Goal: Task Accomplishment & Management: Manage account settings

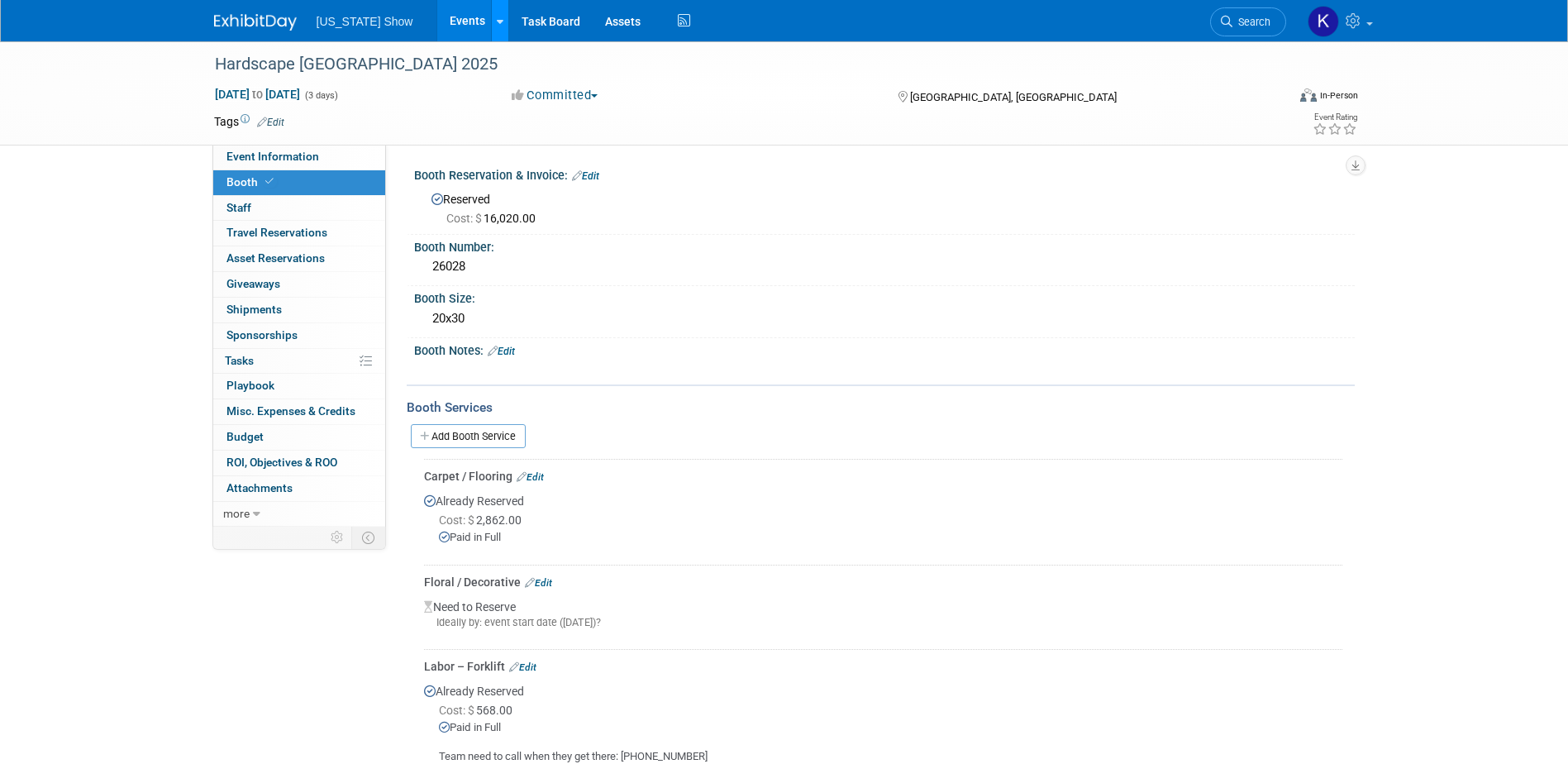
click at [497, 19] on icon at bounding box center [500, 22] width 6 height 11
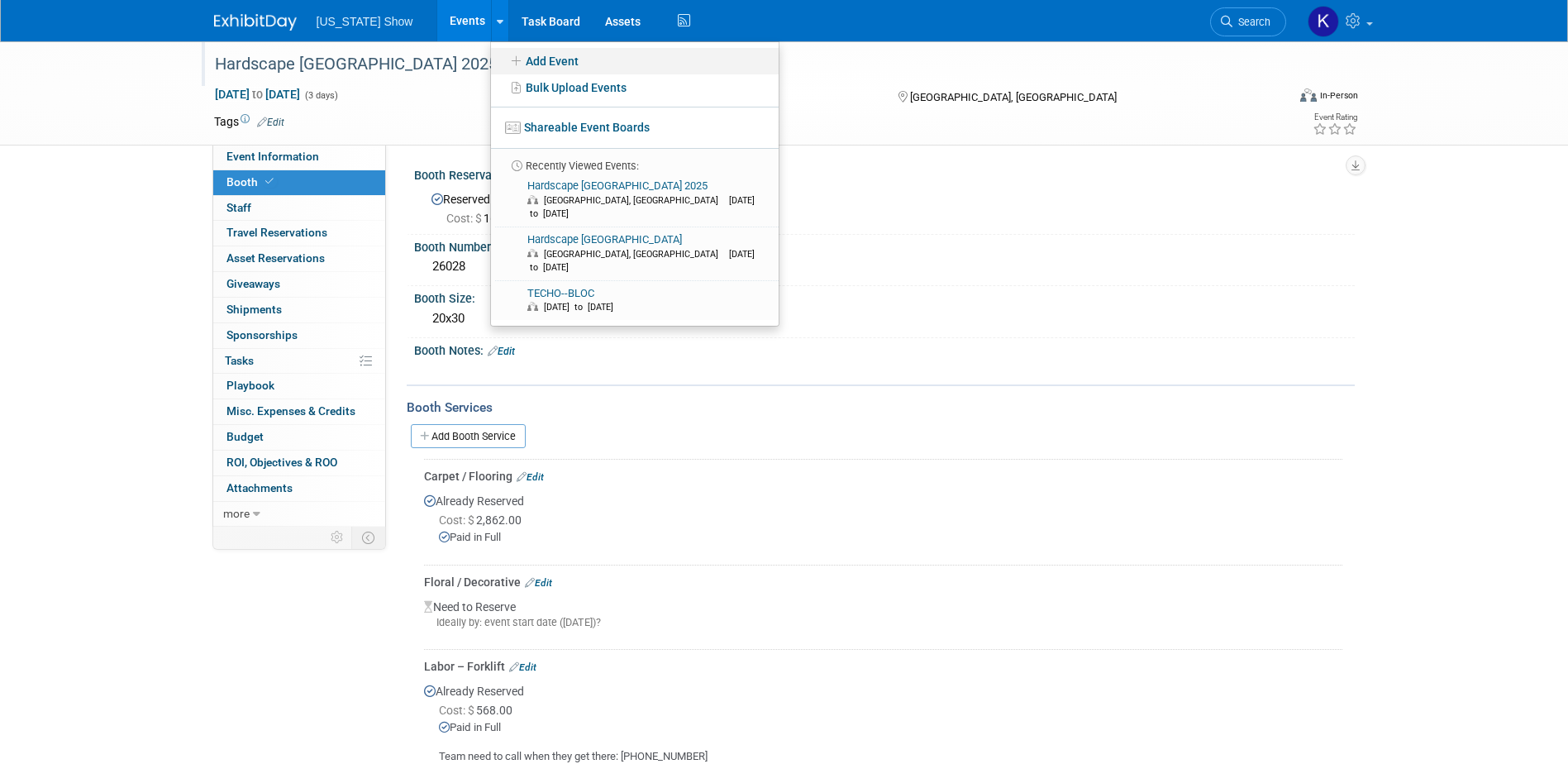
click at [522, 55] on link "Add Event" at bounding box center [634, 60] width 288 height 26
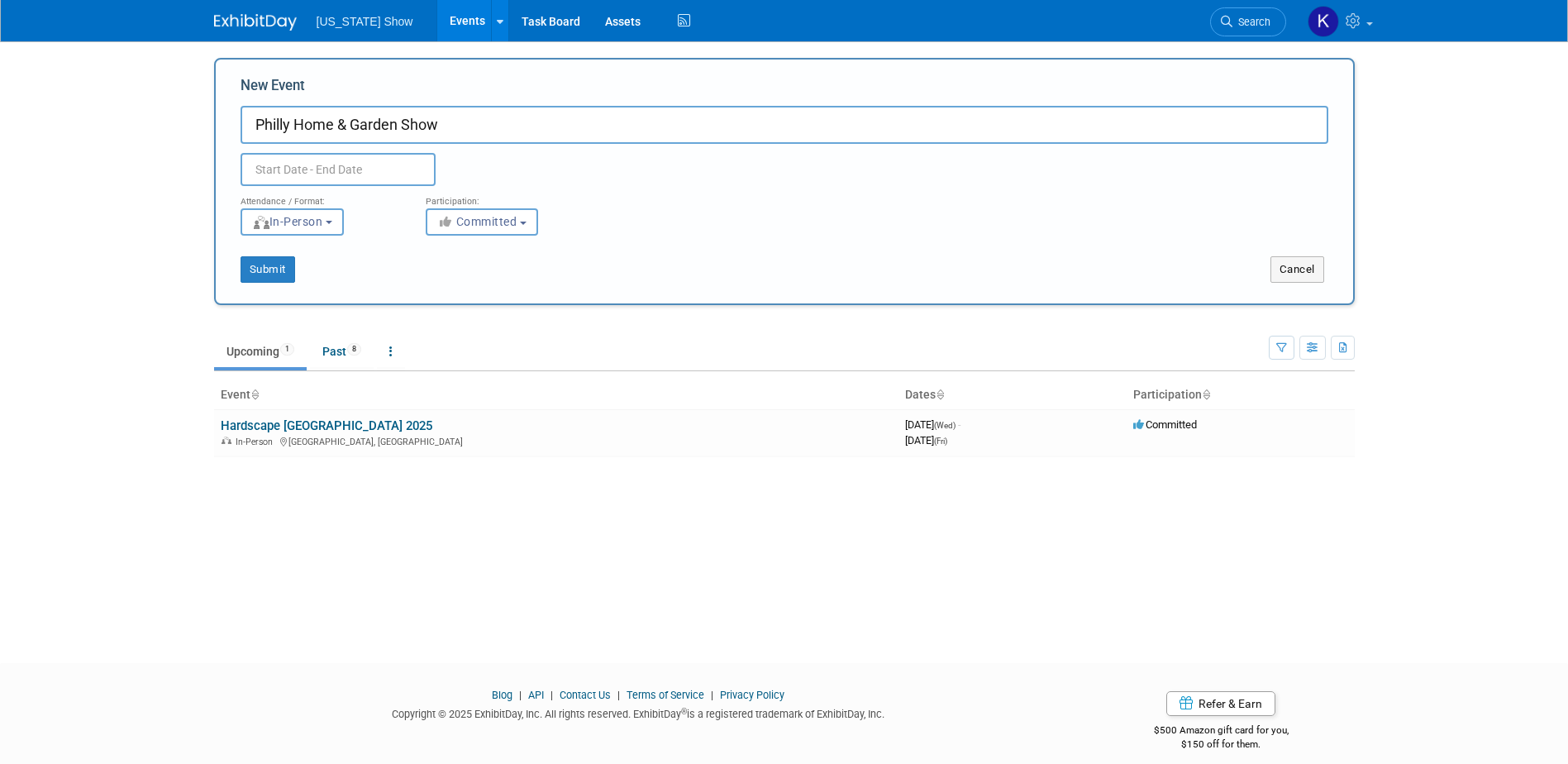
type input "Philly Home & Garden Show"
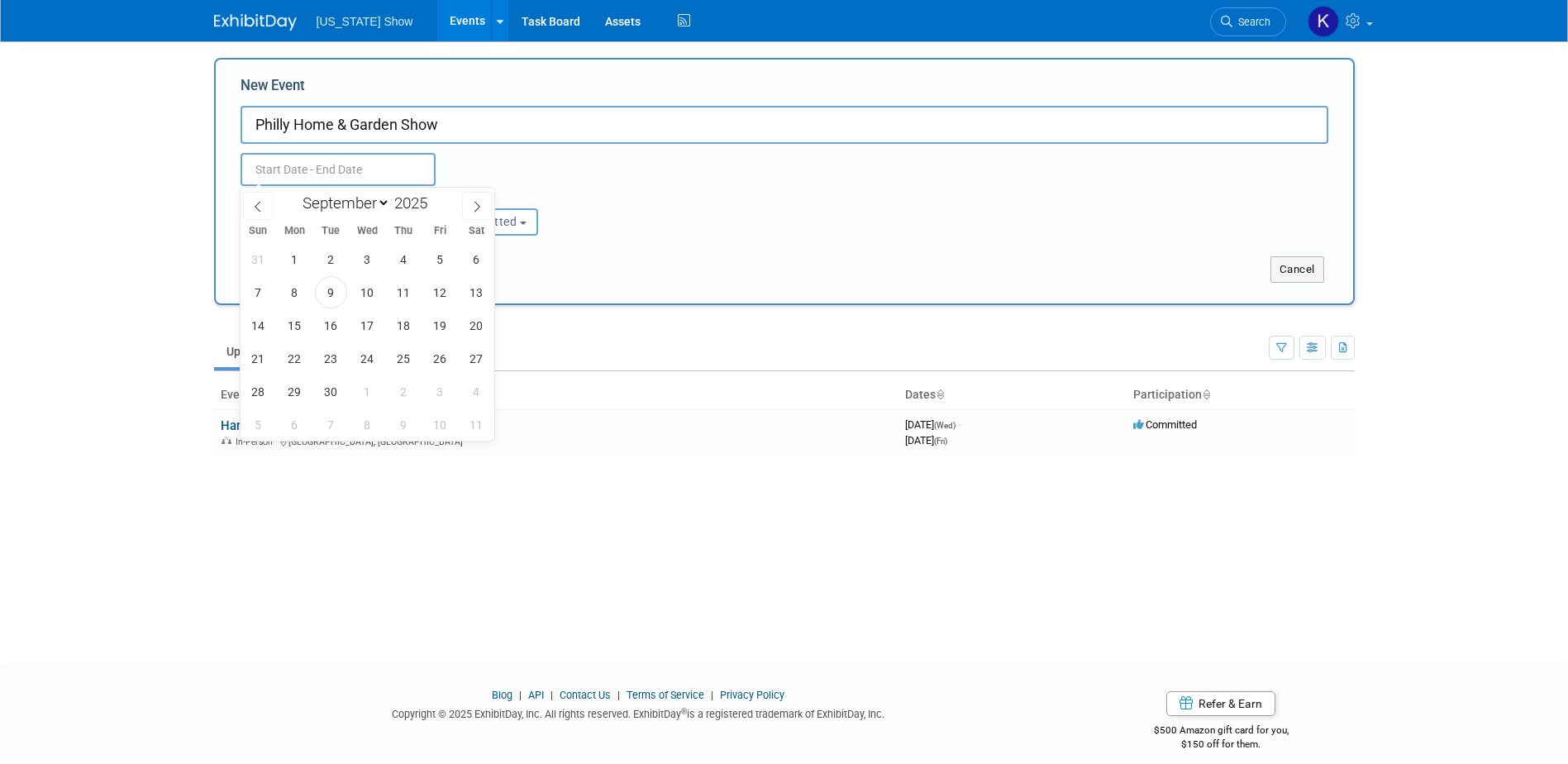
click at [278, 167] on input "text" at bounding box center [338, 170] width 195 height 33
click at [471, 204] on icon at bounding box center [476, 207] width 12 height 12
click at [472, 203] on icon at bounding box center [476, 207] width 12 height 12
select select "11"
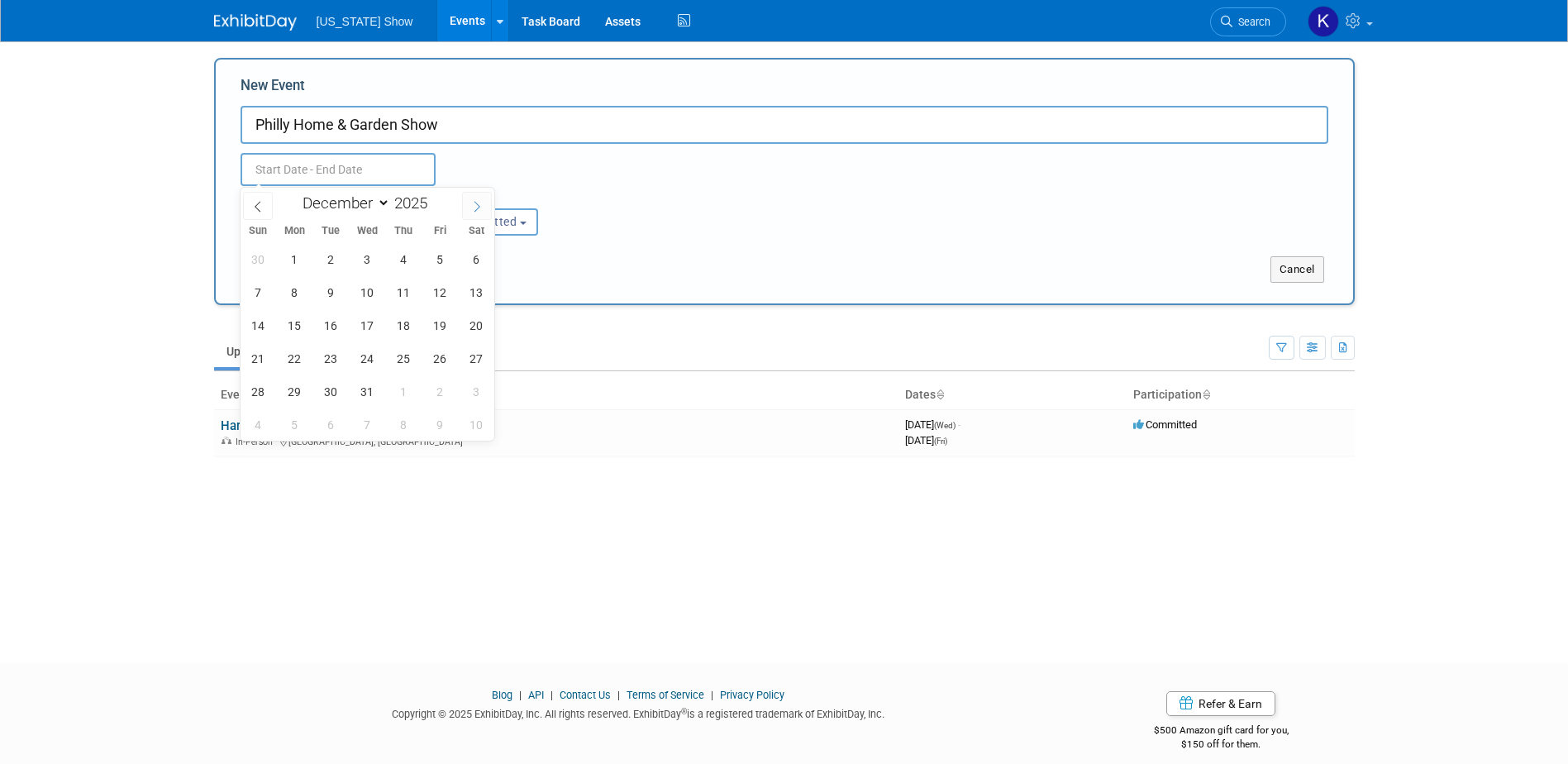
click at [472, 203] on icon at bounding box center [476, 207] width 12 height 12
type input "2026"
click at [472, 203] on icon at bounding box center [476, 207] width 12 height 12
select select "1"
click at [440, 321] on span "20" at bounding box center [440, 326] width 32 height 32
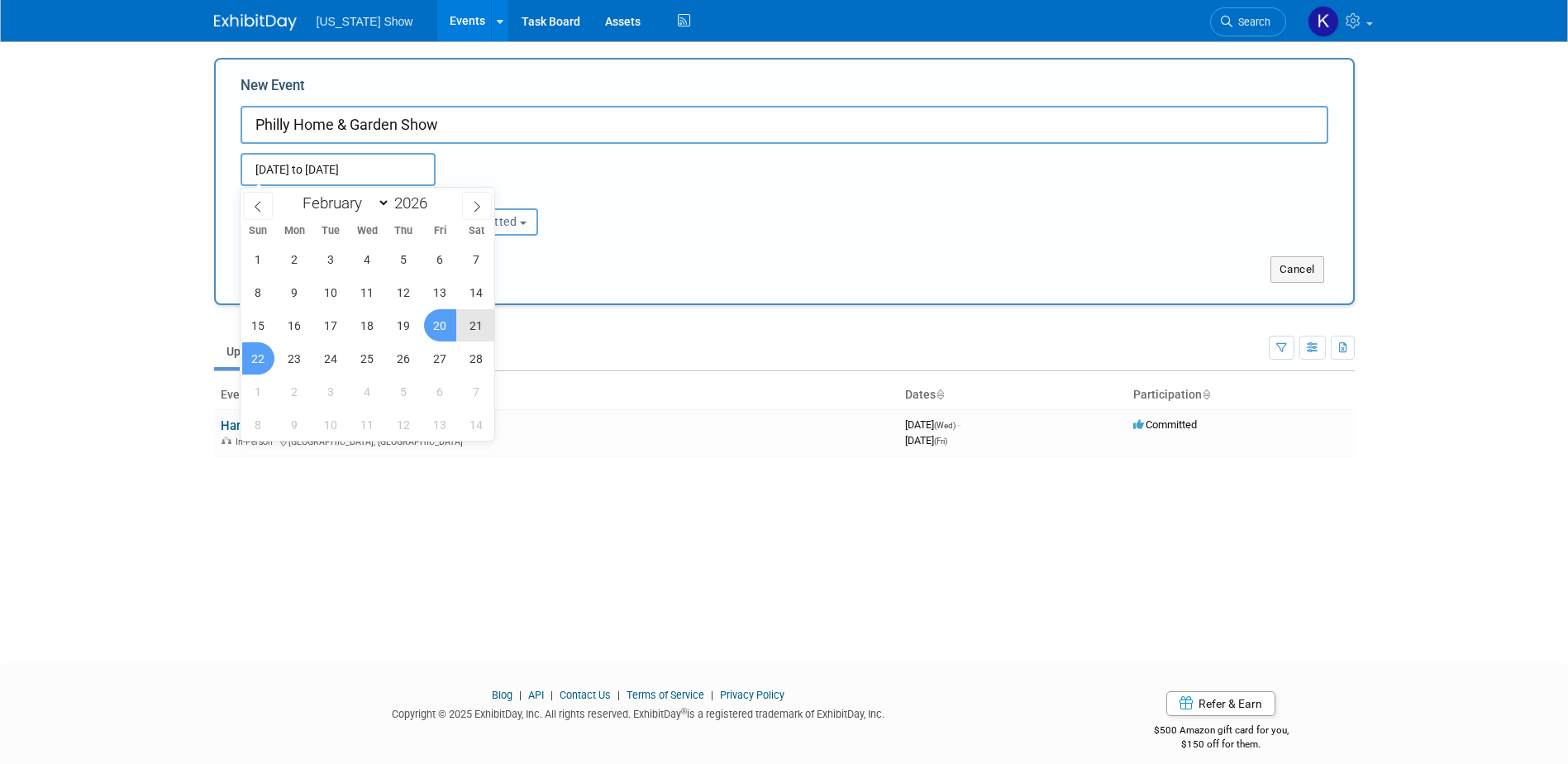
click at [263, 354] on span "22" at bounding box center [259, 358] width 32 height 32
type input "[DATE] to [DATE]"
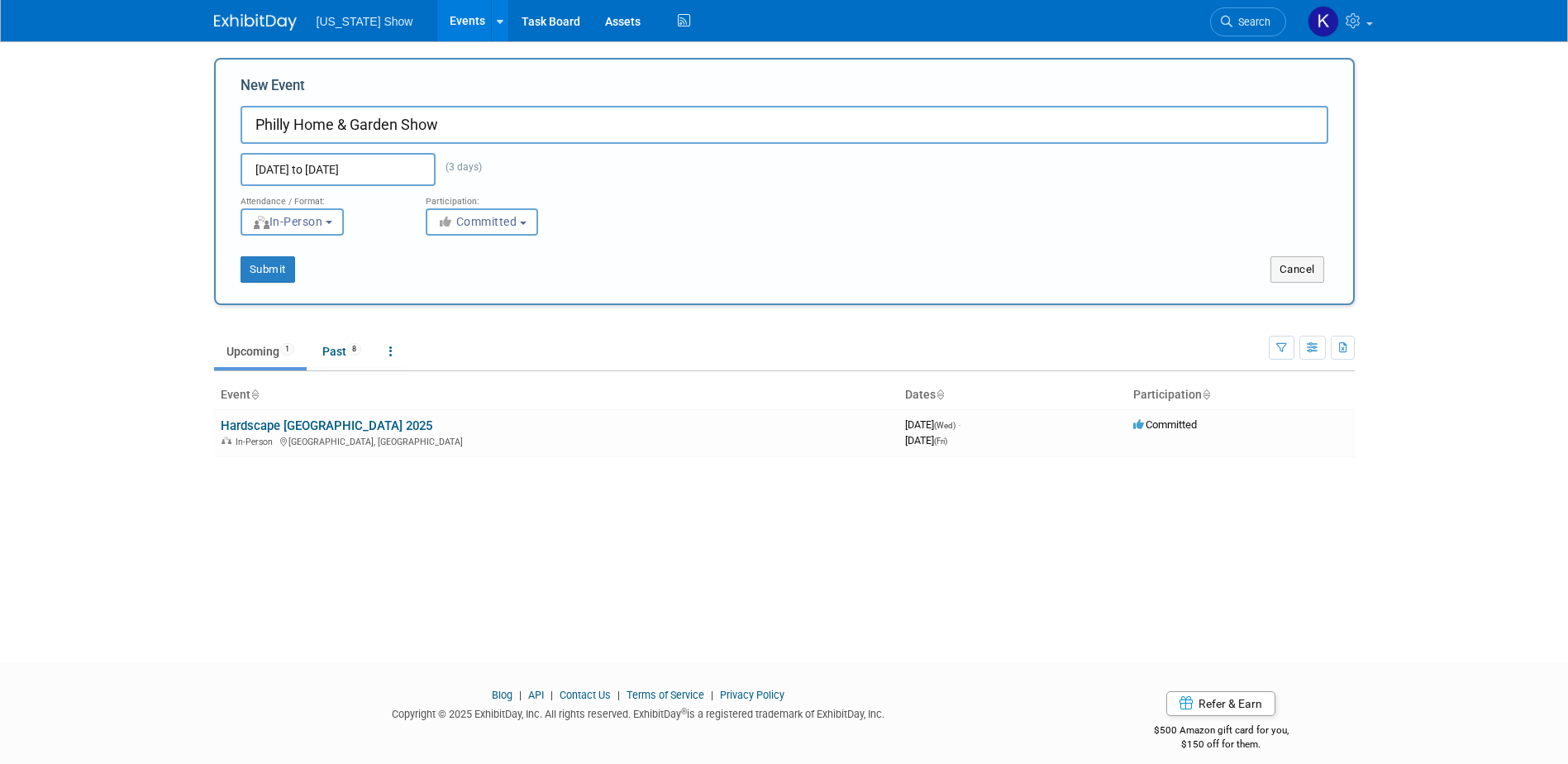
click at [0, 0] on div "1 2 3 4 5 6 7 8 9 10 11 12 13 14 15 16 17 18 19 20 21 22 23 24 25 26 27 28 1 2 …" at bounding box center [0, 0] width 0 height 0
click at [653, 415] on td "Hardscape [GEOGRAPHIC_DATA] 2025 In-Person [GEOGRAPHIC_DATA], [GEOGRAPHIC_DATA]" at bounding box center [556, 433] width 685 height 47
click at [272, 271] on button "Submit" at bounding box center [268, 269] width 54 height 26
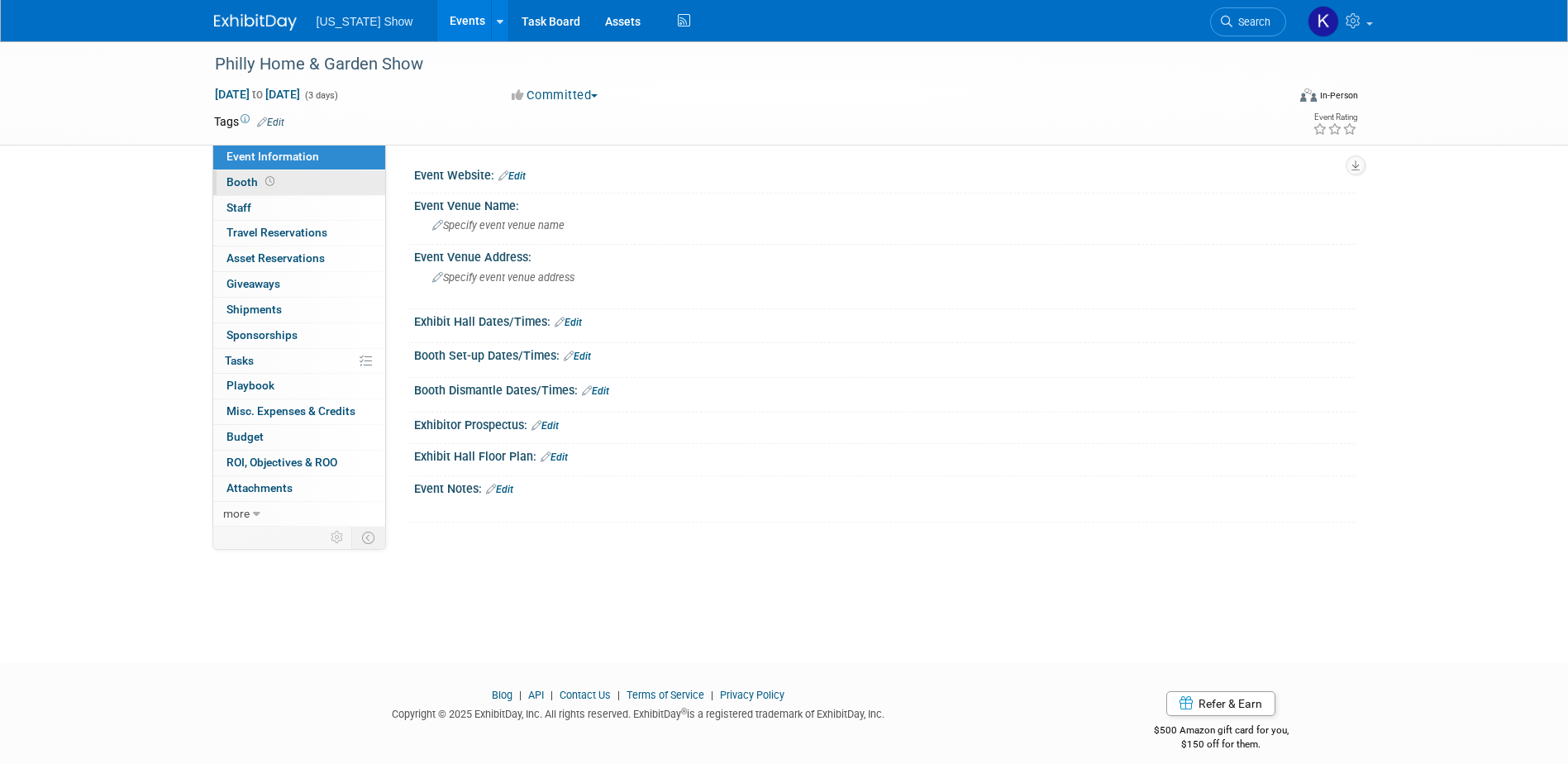
click at [248, 179] on span "Booth" at bounding box center [252, 181] width 51 height 14
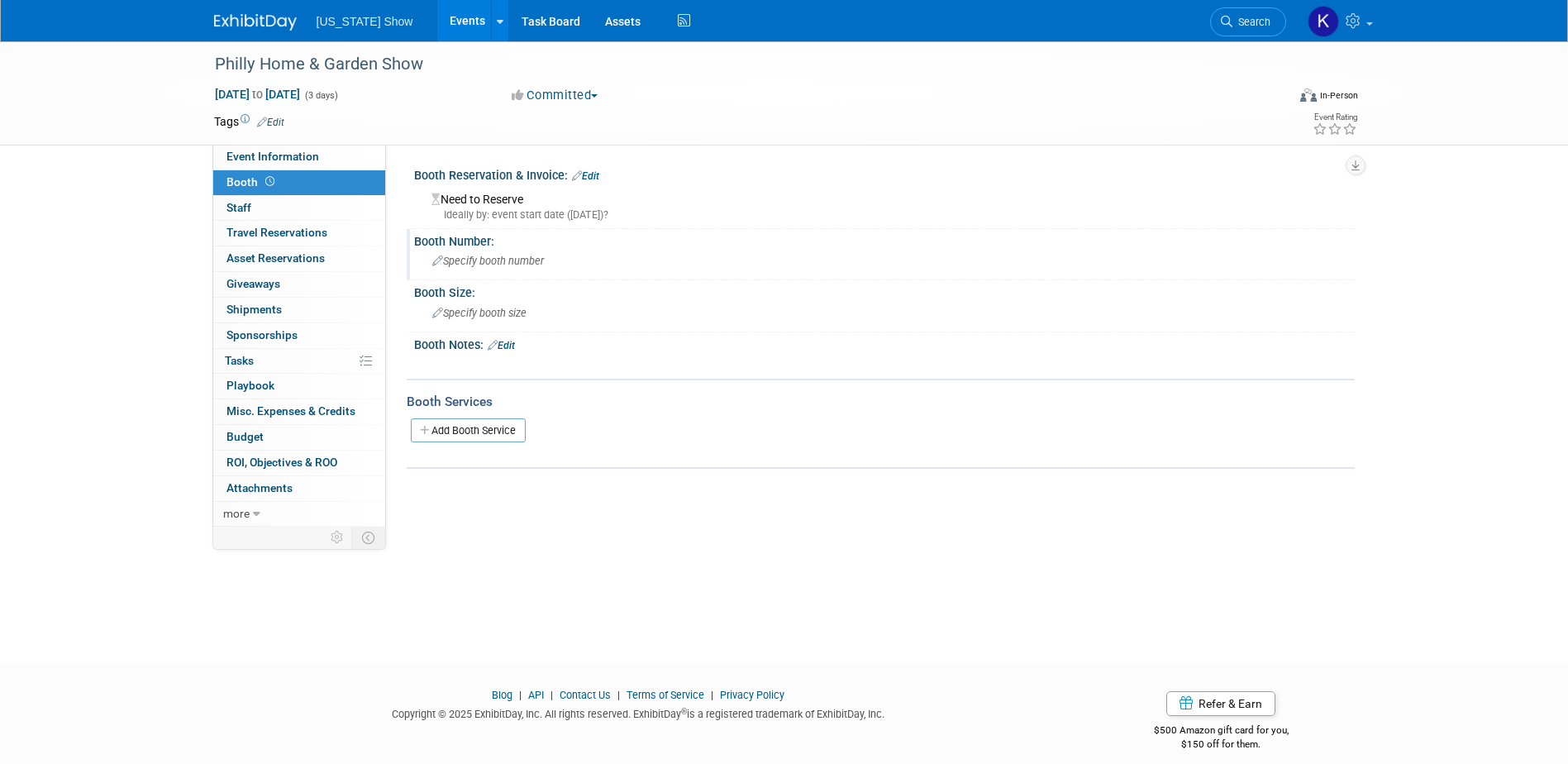
click at [456, 260] on span "Specify booth number" at bounding box center [488, 261] width 112 height 13
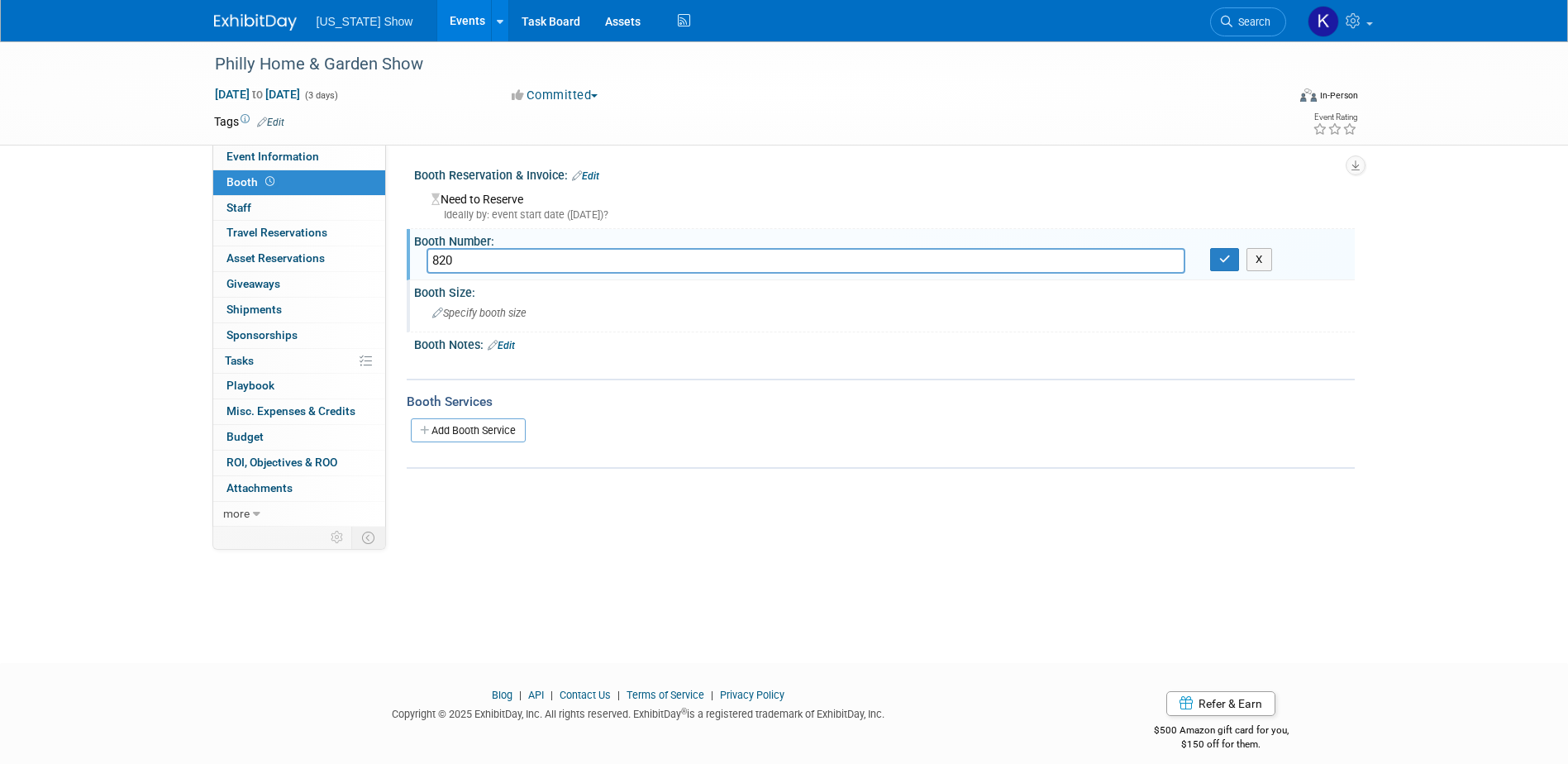
type input "820"
click at [626, 326] on div "Specify booth size" at bounding box center [884, 313] width 916 height 25
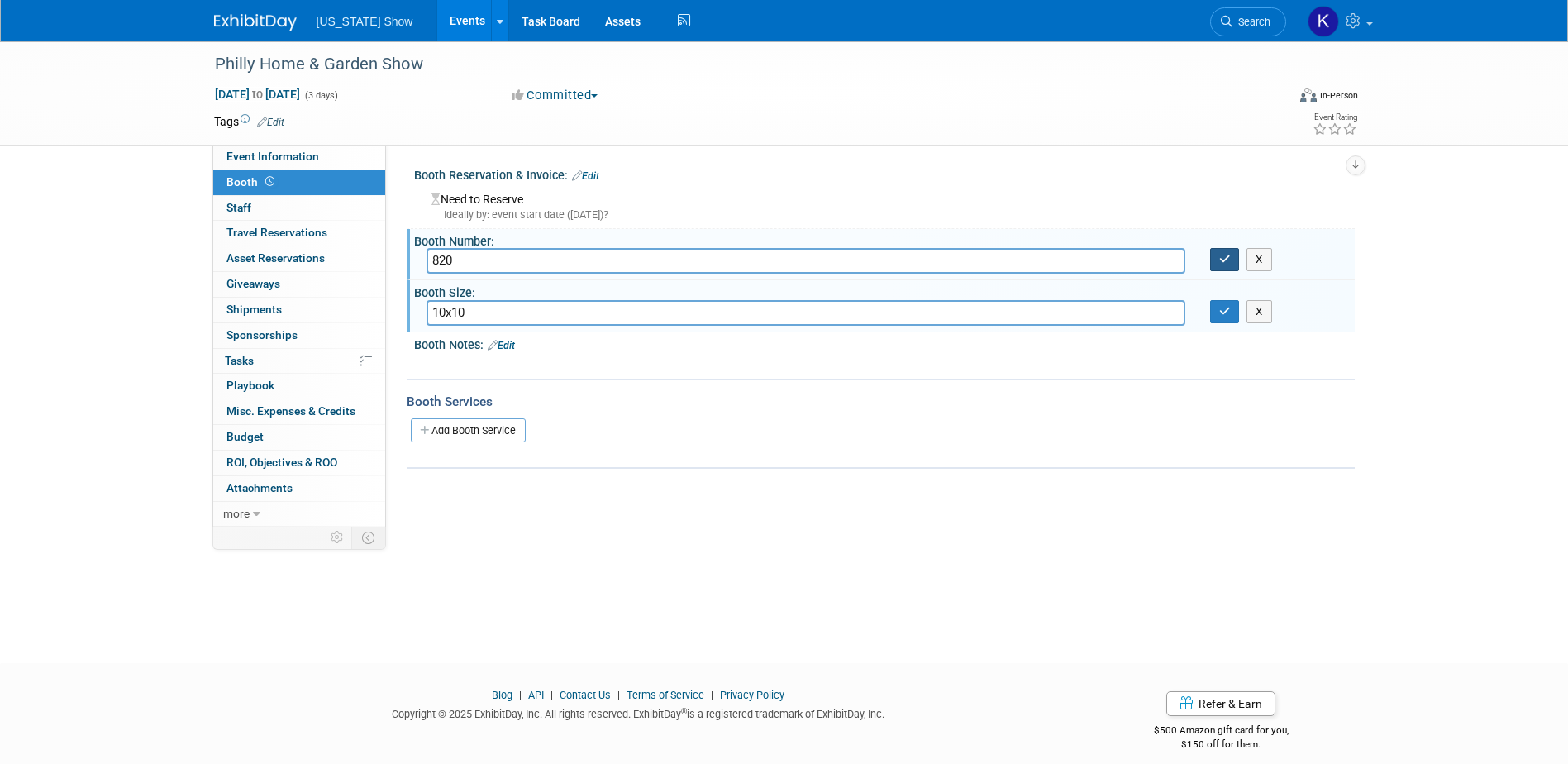
type input "10x10"
click at [1225, 258] on icon "button" at bounding box center [1225, 259] width 12 height 11
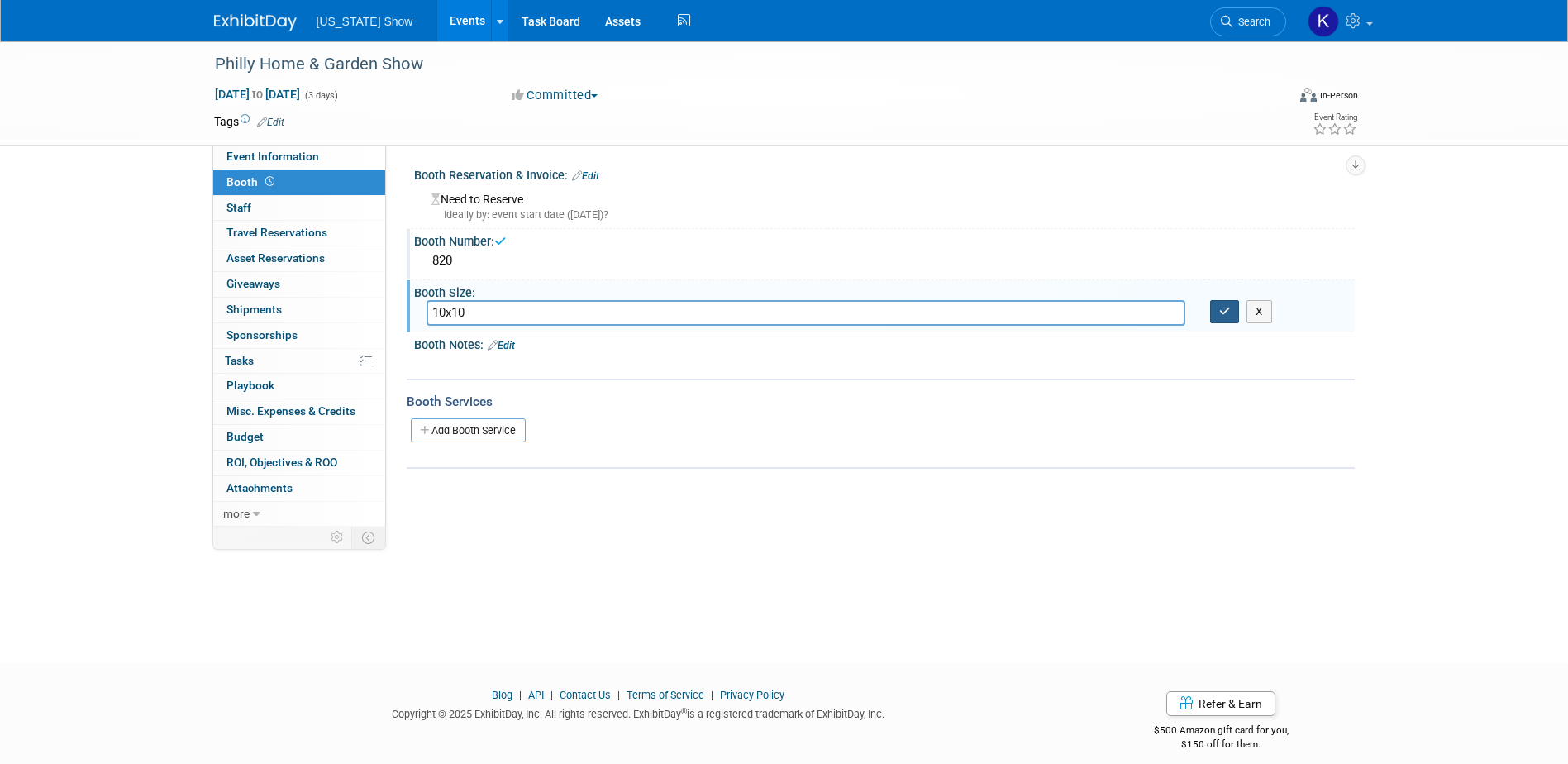
click at [1229, 311] on icon "button" at bounding box center [1225, 311] width 12 height 11
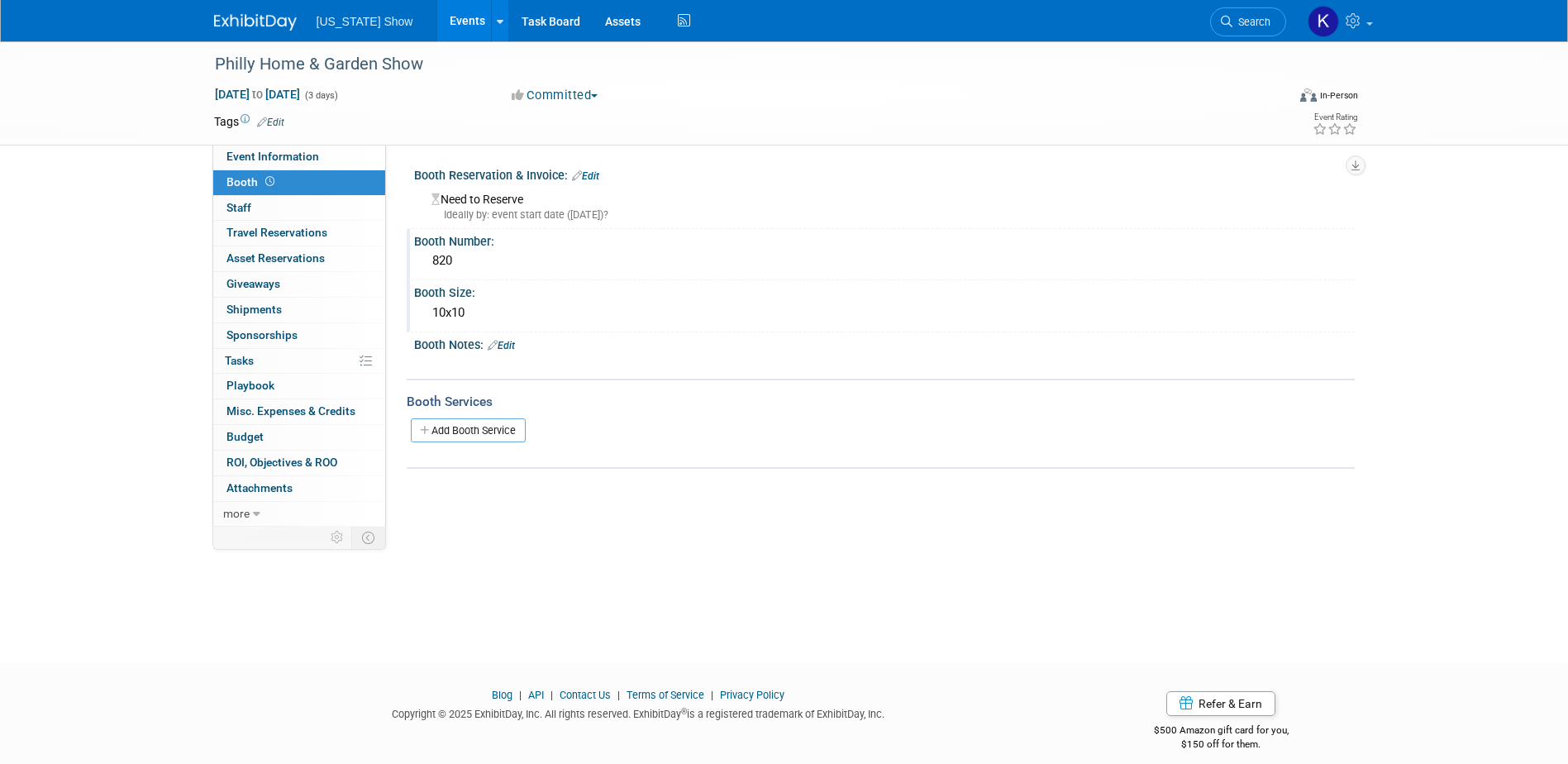
click at [594, 173] on link "Edit" at bounding box center [586, 176] width 27 height 12
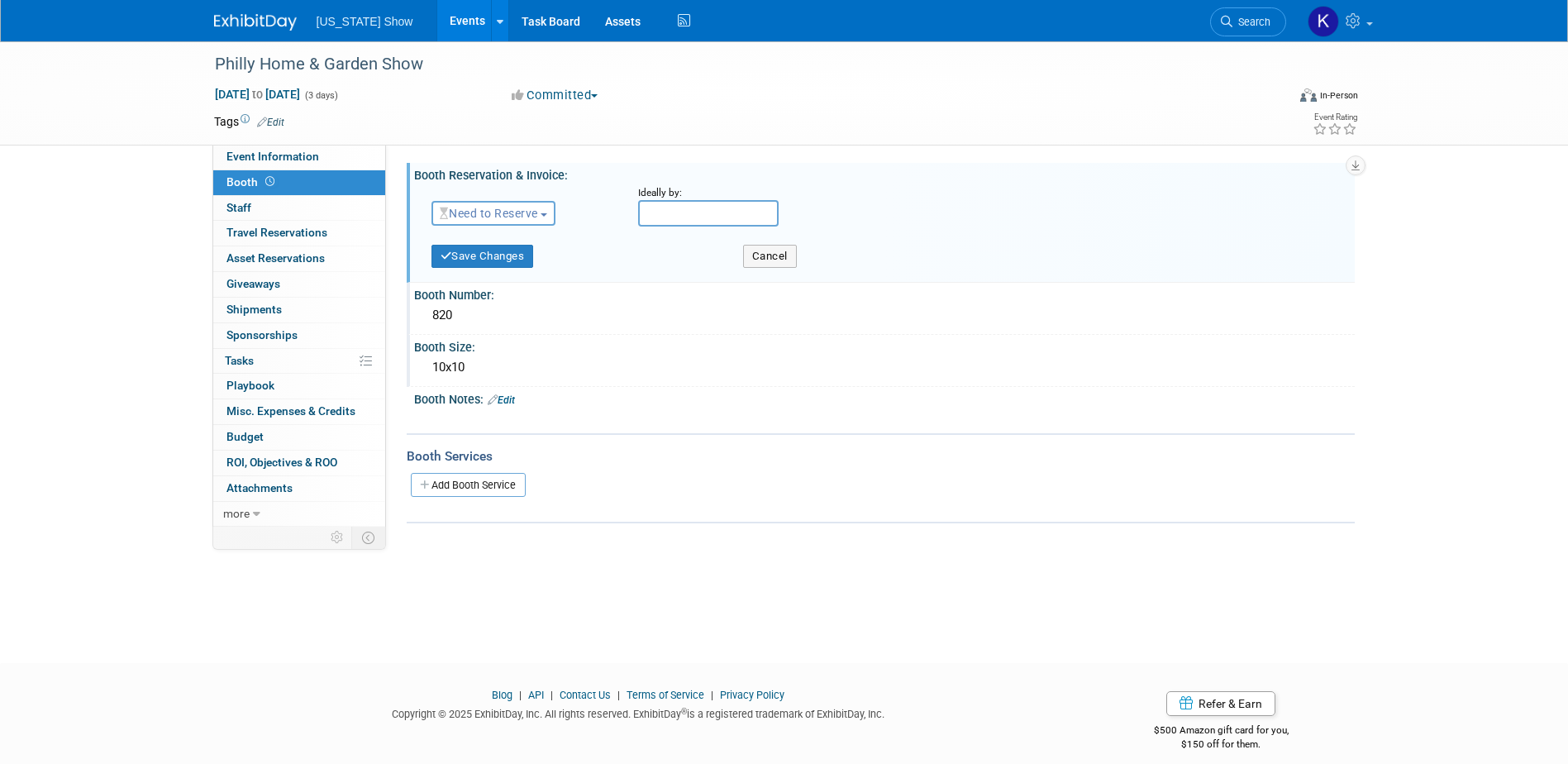
click at [548, 213] on span "button" at bounding box center [543, 215] width 6 height 4
click at [497, 259] on link "Reserved" at bounding box center [521, 264] width 177 height 23
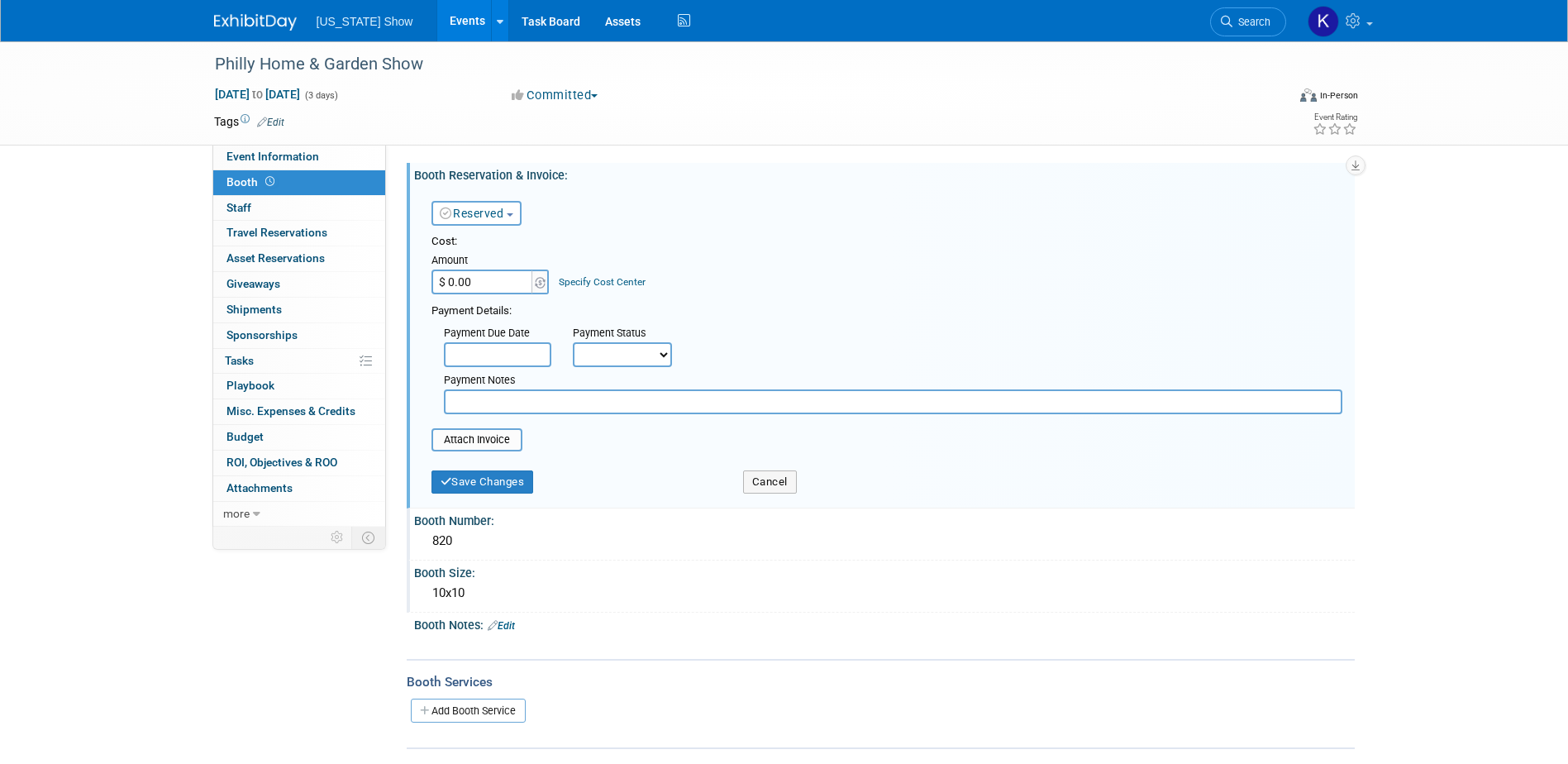
click at [451, 278] on input "$ 0.00" at bounding box center [483, 281] width 104 height 24
type input "$ 429.80"
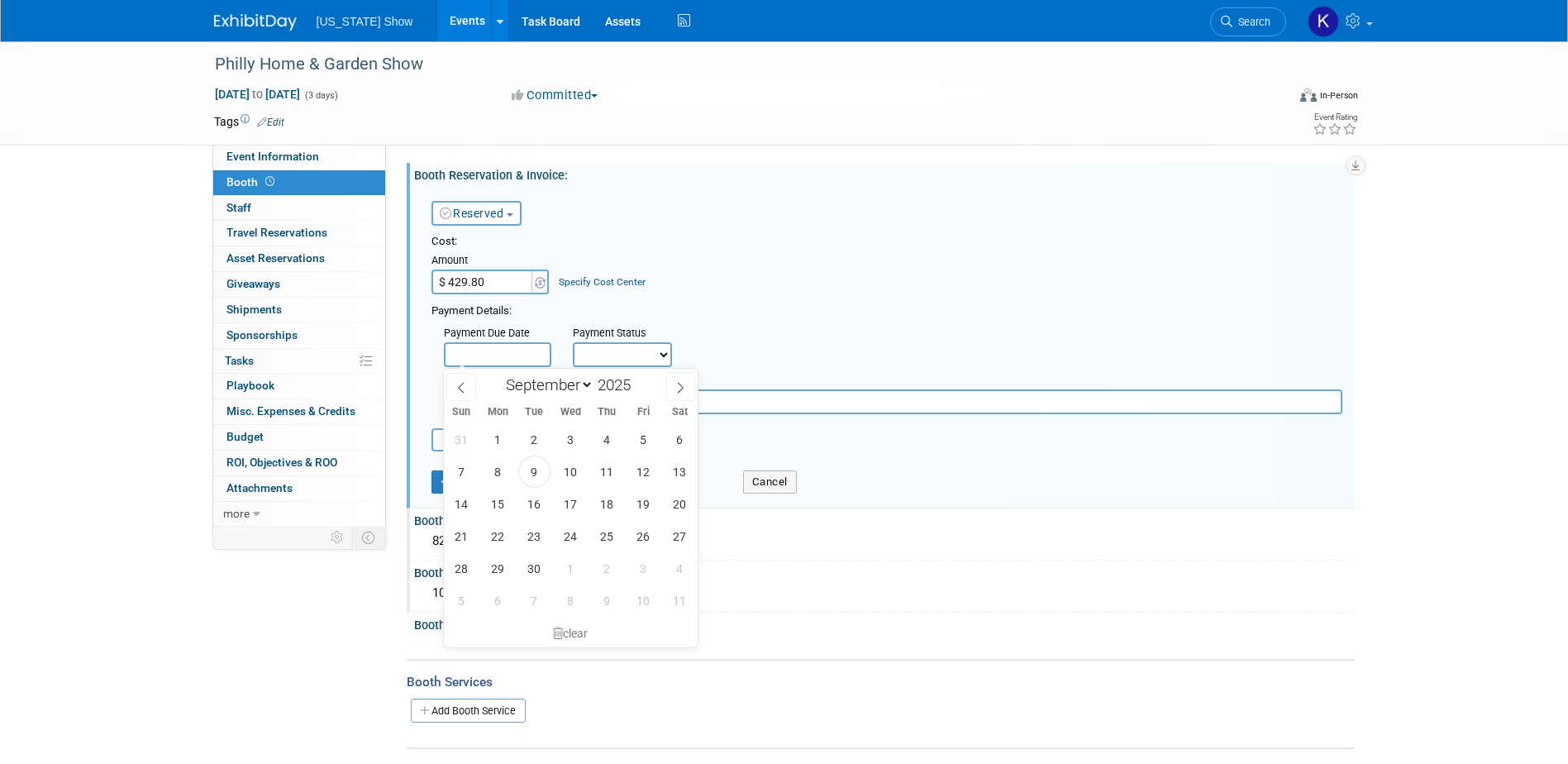
click at [527, 352] on input "text" at bounding box center [497, 354] width 107 height 24
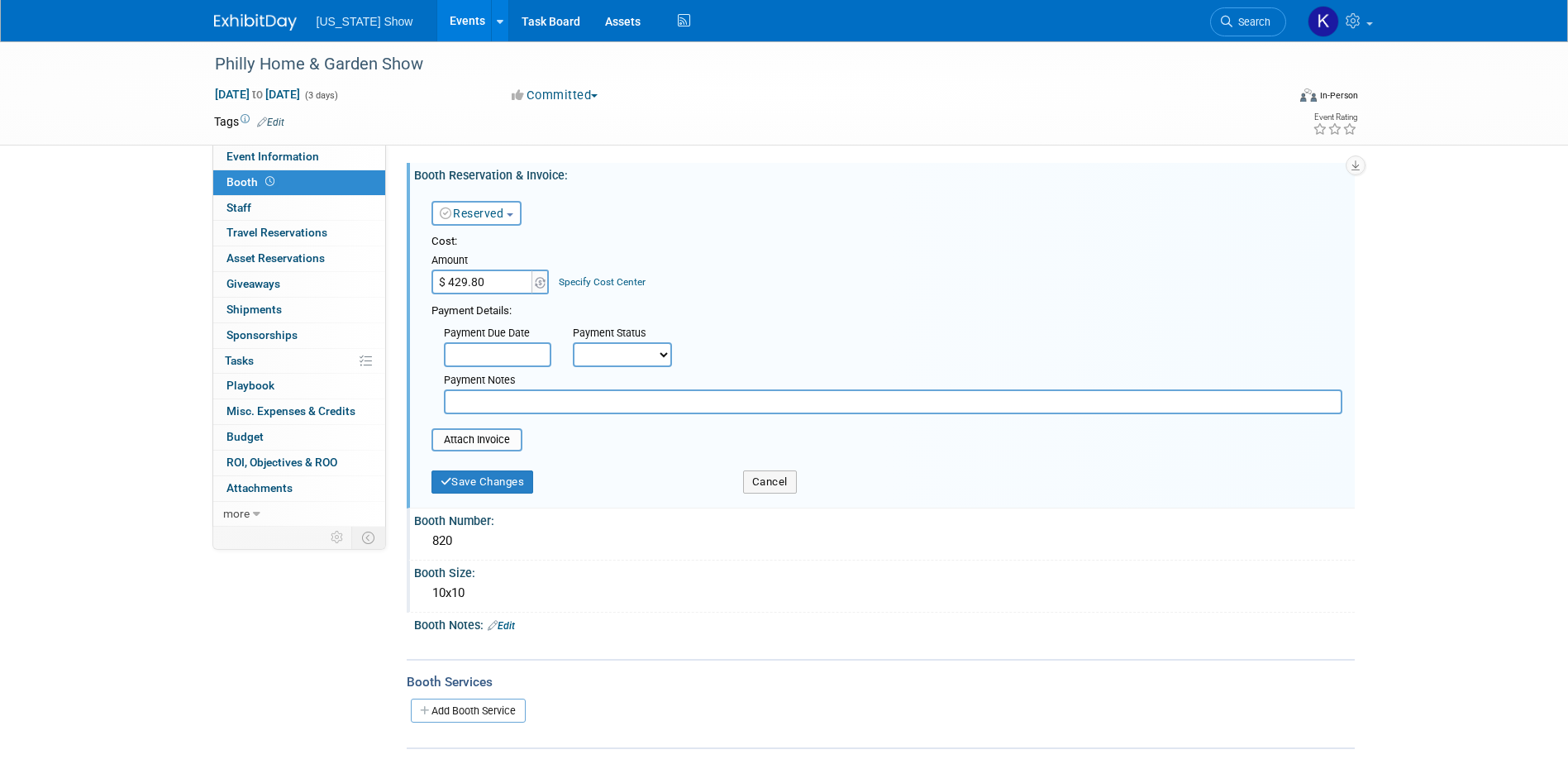
click at [885, 291] on div "Cost: Amount $ 429.80 Specify Cost Center Cost Center -- Not Specified --" at bounding box center [887, 263] width 911 height 60
click at [661, 351] on select "Not Paid Yet Partially Paid Paid in Full" at bounding box center [623, 354] width 99 height 24
select select "2"
click at [573, 342] on select "Not Paid Yet Partially Paid Paid in Full" at bounding box center [623, 354] width 99 height 24
click at [718, 347] on input "text" at bounding box center [750, 354] width 107 height 24
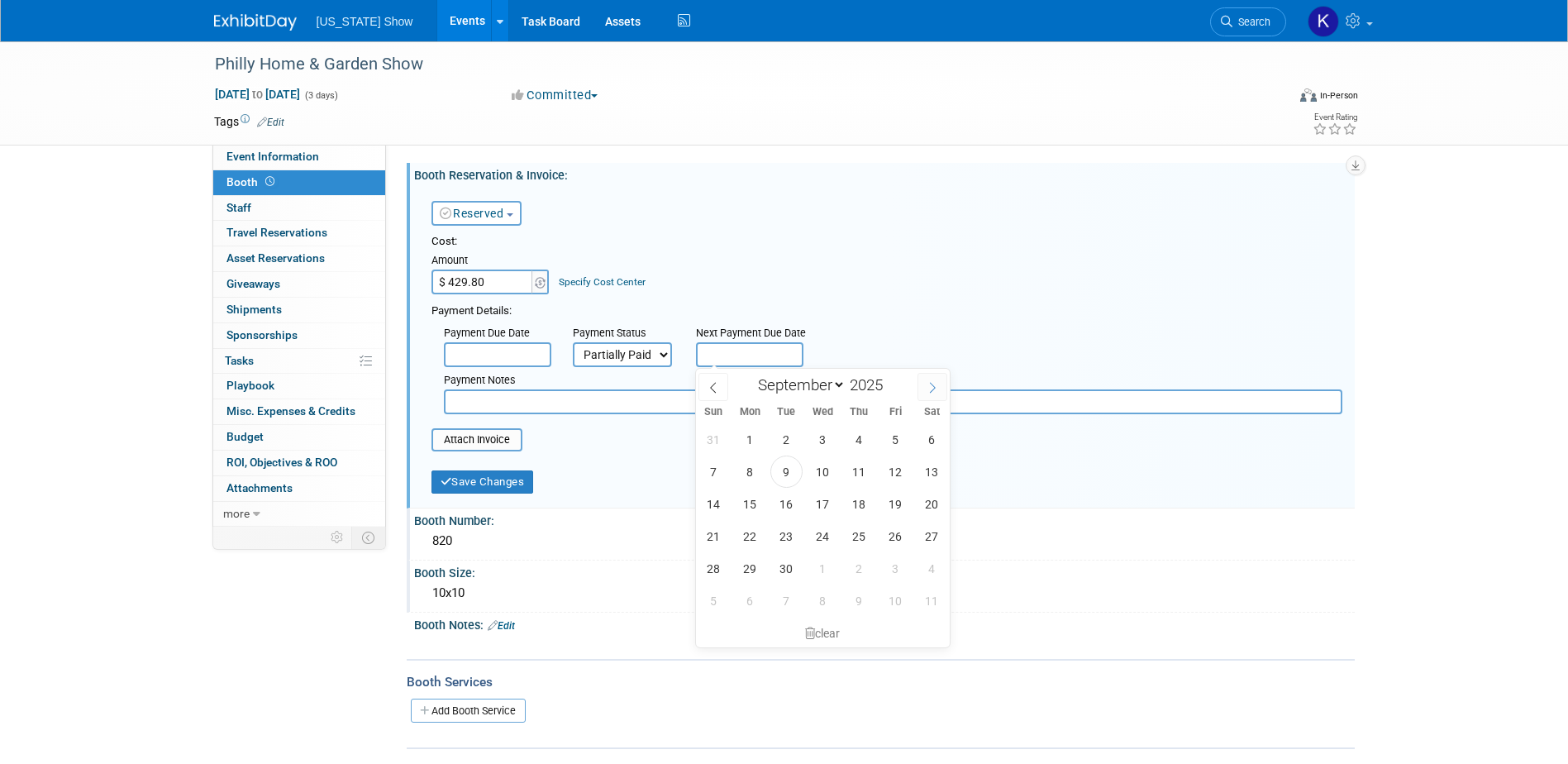
click at [933, 383] on icon at bounding box center [932, 387] width 12 height 12
select select "9"
click at [818, 500] on span "15" at bounding box center [823, 504] width 32 height 32
type input "Oct 15, 2025"
click at [631, 469] on div "Save Changes" at bounding box center [575, 477] width 311 height 34
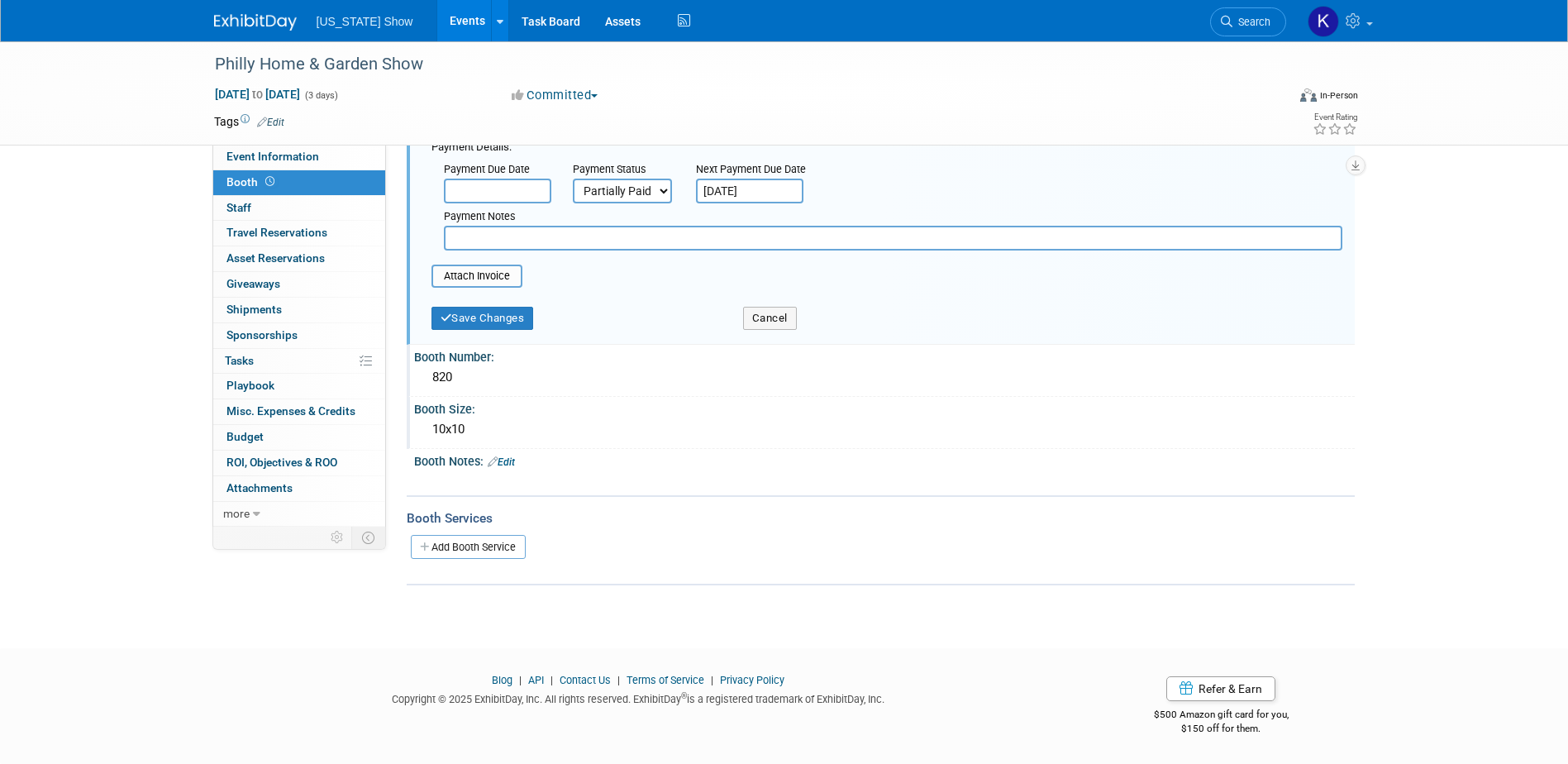
scroll to position [82, 0]
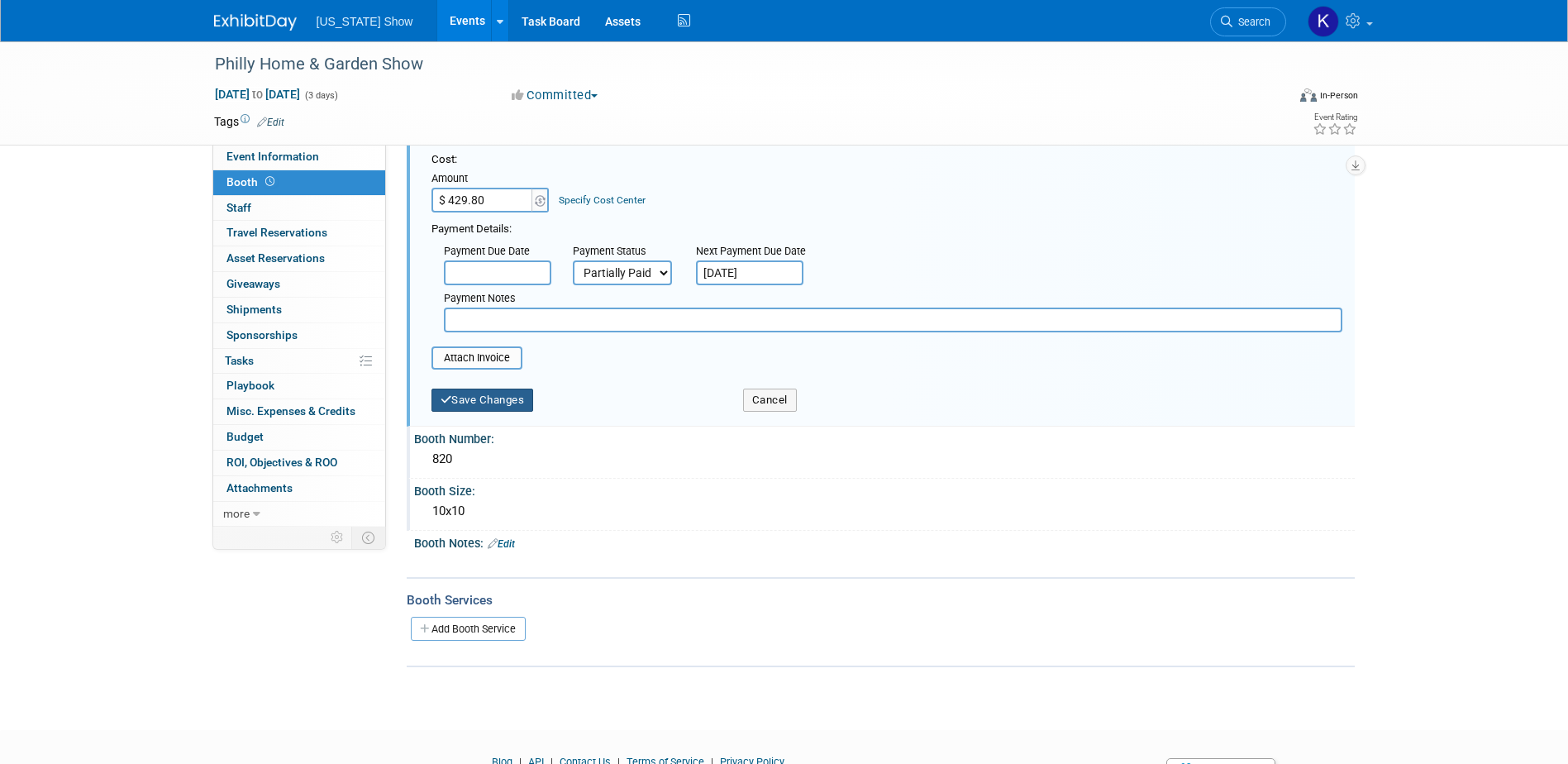
click at [494, 405] on button "Save Changes" at bounding box center [483, 400] width 103 height 23
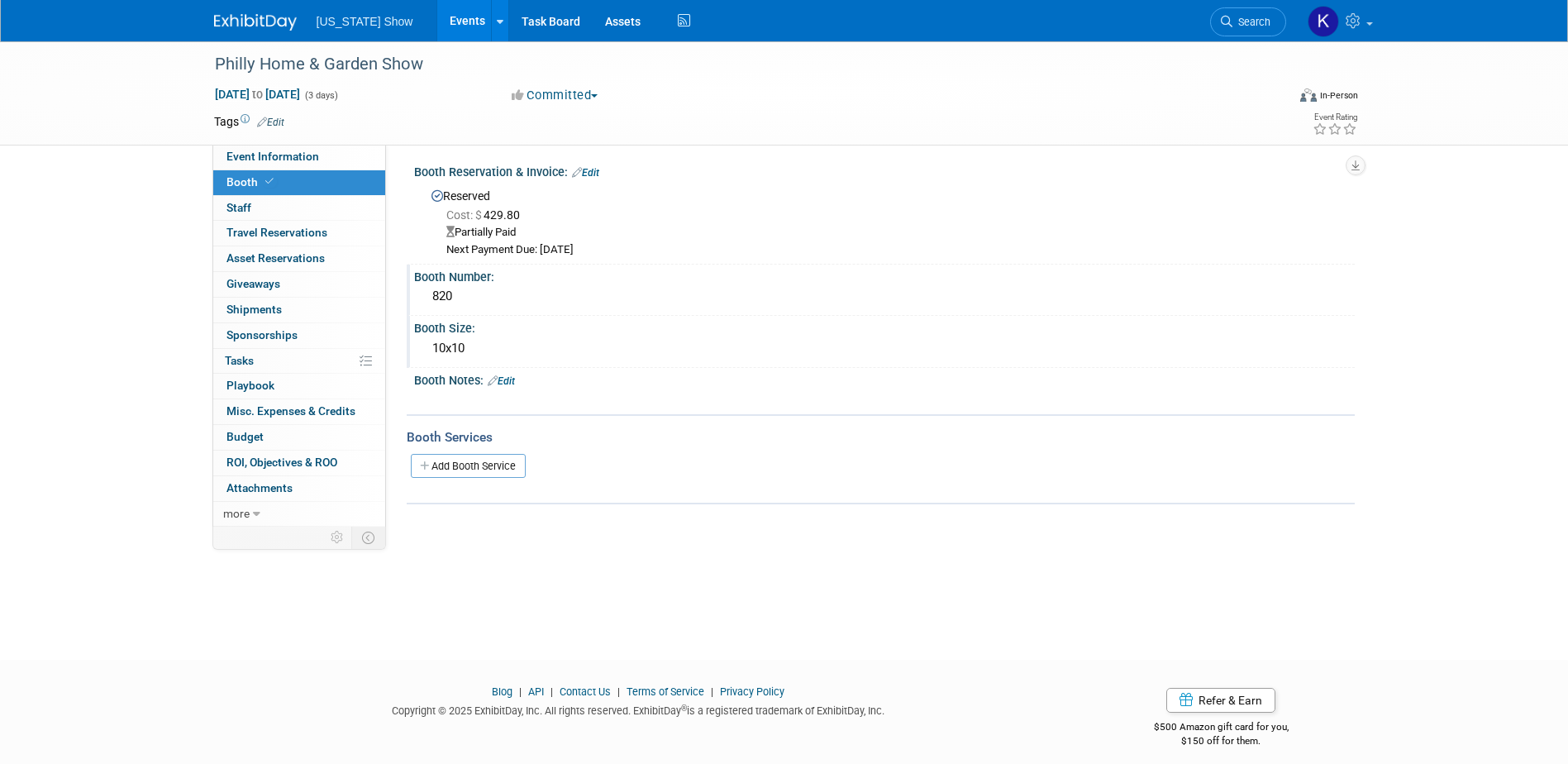
scroll to position [0, 0]
